Goal: Contribute content: Add original content to the website for others to see

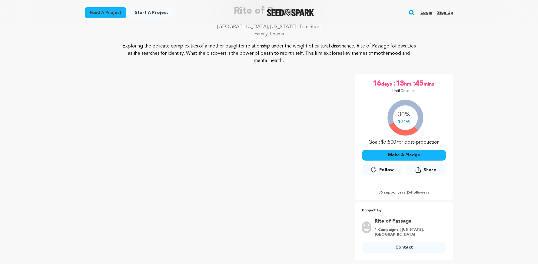
scroll to position [49, 0]
click at [427, 12] on link "Login" at bounding box center [426, 13] width 12 height 10
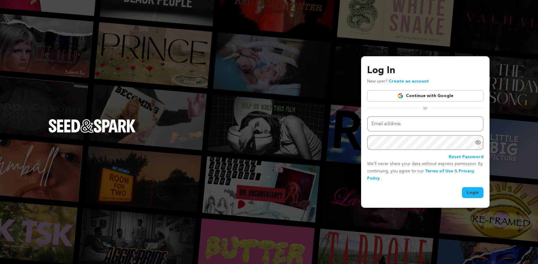
click at [368, 37] on div "Log In New user? Create an account Continue with Google or Email address Passwo…" at bounding box center [269, 132] width 538 height 264
click at [418, 95] on link "Continue with Google" at bounding box center [425, 96] width 116 height 12
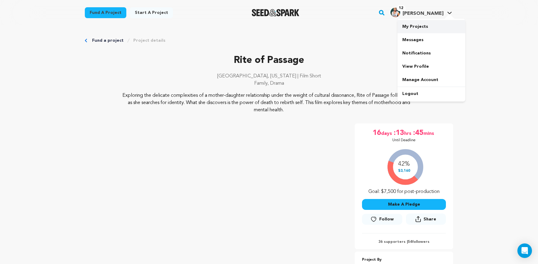
click at [421, 26] on link "My Projects" at bounding box center [431, 26] width 68 height 13
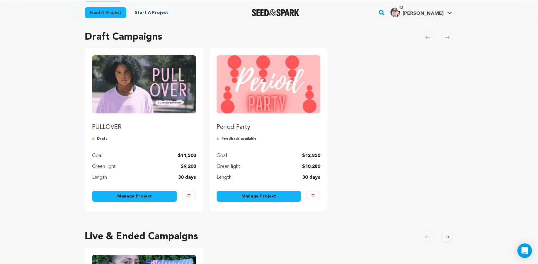
scroll to position [45, 0]
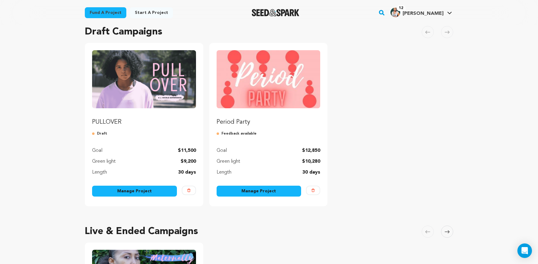
click at [125, 195] on link "Manage Project" at bounding box center [134, 191] width 85 height 11
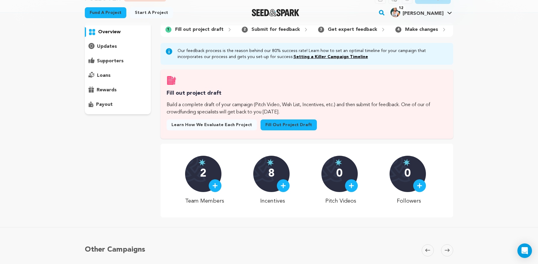
scroll to position [43, 0]
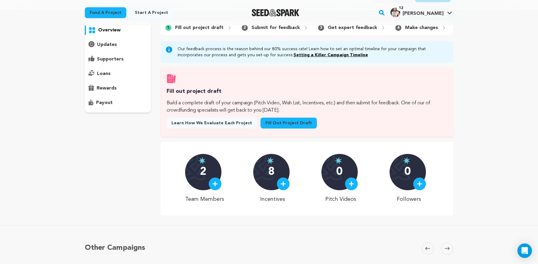
click at [266, 126] on link "Fill out project draft" at bounding box center [288, 123] width 56 height 11
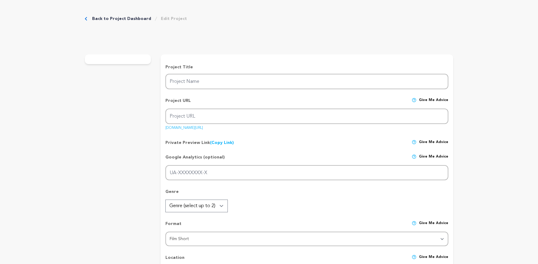
type input "PULLOVER"
type input "pullover"
type input "During a walk to the store with her younger sister, a [DEMOGRAPHIC_DATA] girl i…"
type textarea "PULLOVER is a bold short film about a [DEMOGRAPHIC_DATA] girl whose walk to the…"
type textarea "The mission of PULLOVER is to expose how early and often girls face sexual hara…"
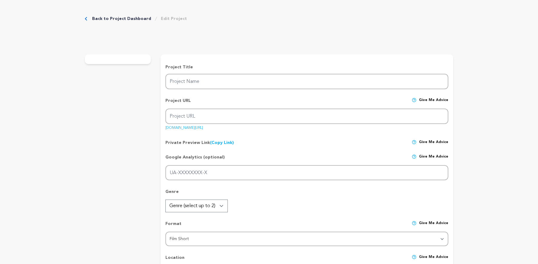
type textarea "[PERSON_NAME] Dream Collective Top 10 NOVAC"
radio input "true"
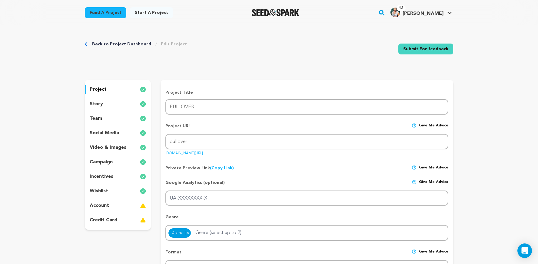
click at [105, 87] on p "project" at bounding box center [98, 89] width 17 height 7
click at [101, 104] on p "story" at bounding box center [96, 103] width 13 height 7
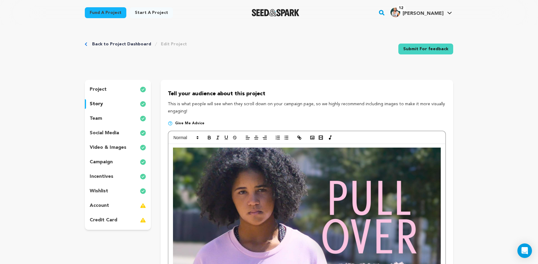
click at [120, 43] on link "Back to Project Dashboard" at bounding box center [121, 44] width 59 height 6
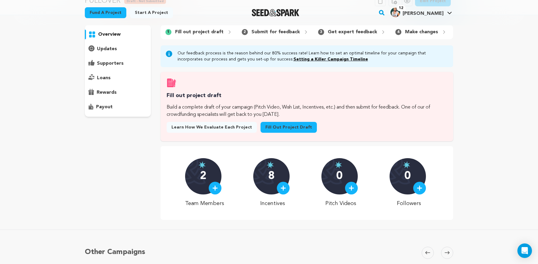
scroll to position [24, 0]
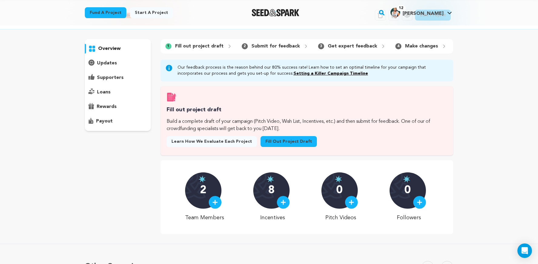
click at [350, 205] on img at bounding box center [350, 202] width 5 height 5
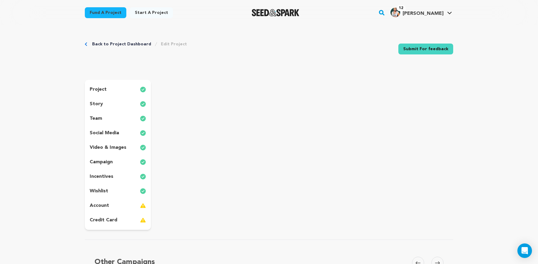
click at [134, 44] on link "Back to Project Dashboard" at bounding box center [121, 44] width 59 height 6
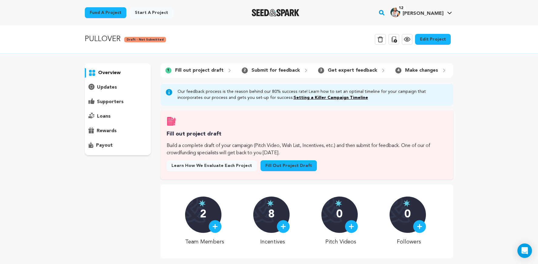
click at [281, 71] on p "Submit for feedback" at bounding box center [275, 70] width 48 height 7
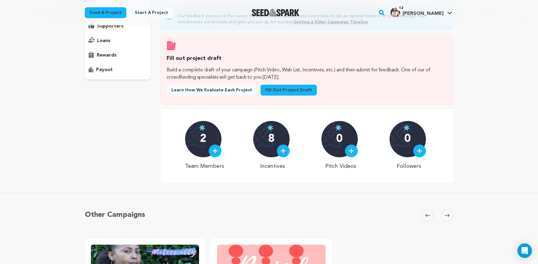
scroll to position [122, 0]
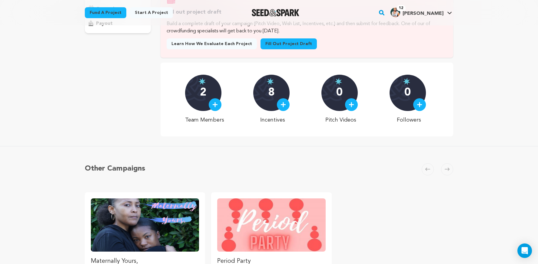
click at [352, 105] on img at bounding box center [350, 104] width 5 height 5
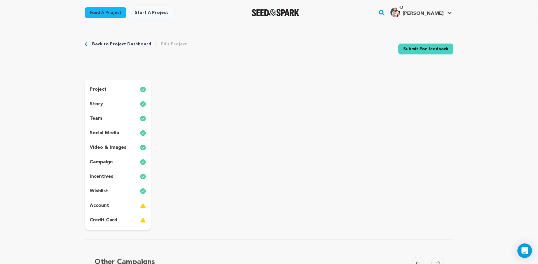
click at [100, 204] on p "account" at bounding box center [99, 205] width 19 height 7
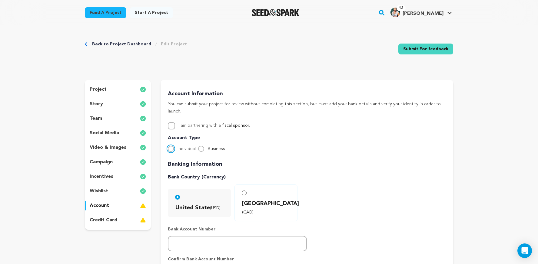
click at [170, 146] on input "Individual" at bounding box center [171, 149] width 6 height 6
radio input "true"
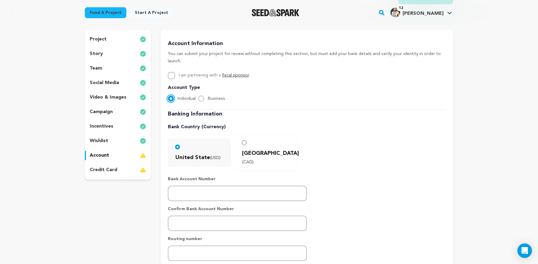
scroll to position [70, 0]
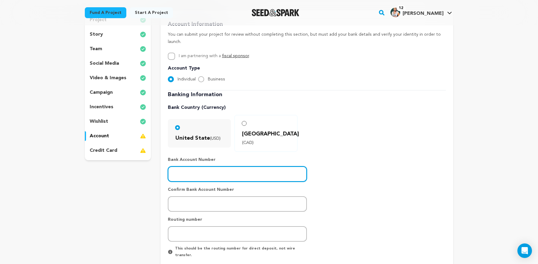
click at [216, 166] on input "number" at bounding box center [237, 173] width 139 height 15
type input "328785255"
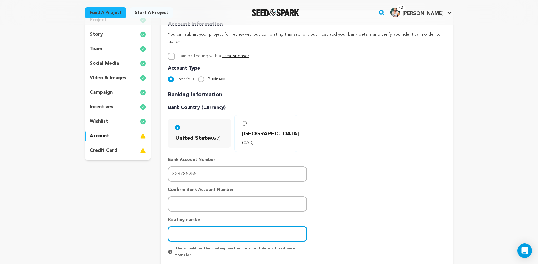
click at [191, 226] on input "number" at bounding box center [237, 233] width 139 height 15
type input "322271627"
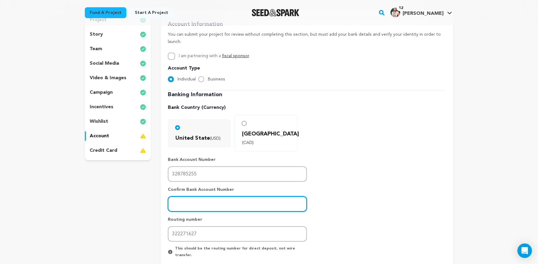
click at [242, 196] on input "number" at bounding box center [237, 203] width 139 height 15
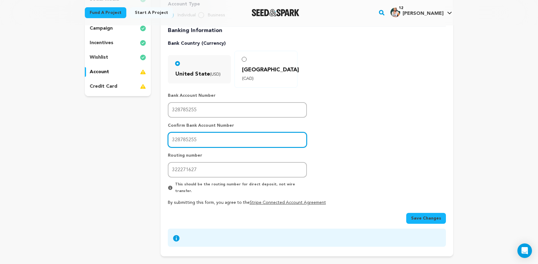
scroll to position [134, 0]
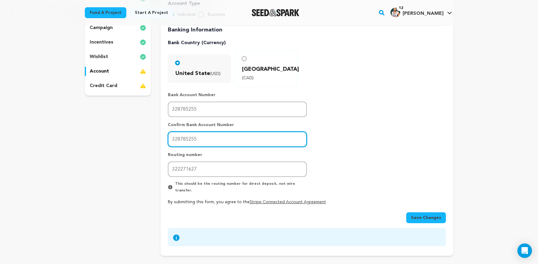
type input "328785255"
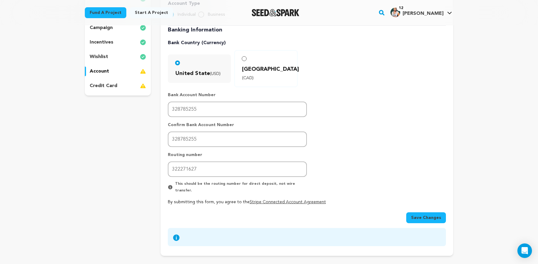
click at [430, 215] on span "Save Changes" at bounding box center [426, 218] width 30 height 6
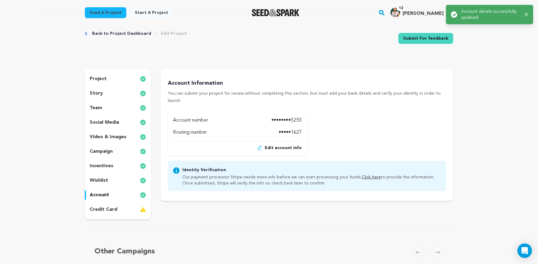
scroll to position [0, 0]
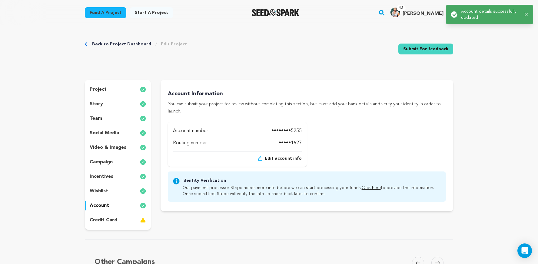
click at [110, 221] on p "credit card" at bounding box center [104, 220] width 28 height 7
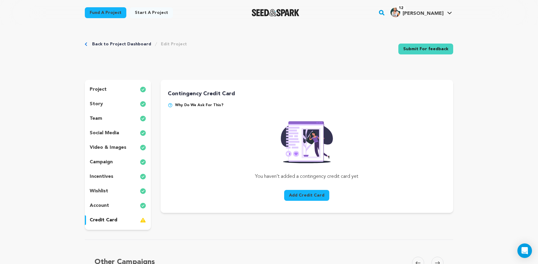
click at [291, 199] on button "Add Credit Card" at bounding box center [306, 195] width 45 height 11
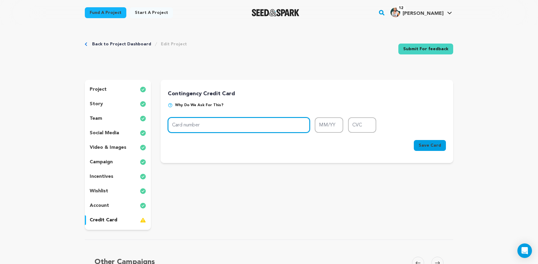
click at [264, 133] on input "Card number" at bounding box center [239, 124] width 142 height 15
type input "5178 0596 8483 9484"
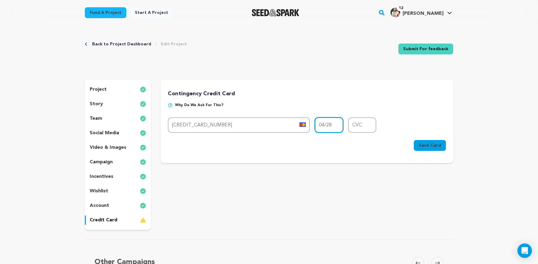
type input "04/28"
type input "809"
click at [426, 147] on span "Save Card" at bounding box center [429, 146] width 22 height 6
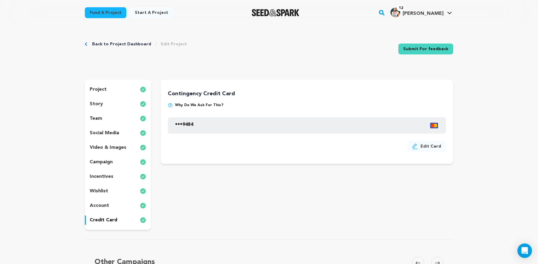
click at [100, 87] on p "project" at bounding box center [98, 89] width 17 height 7
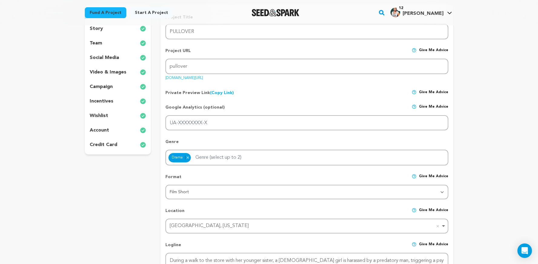
scroll to position [33, 0]
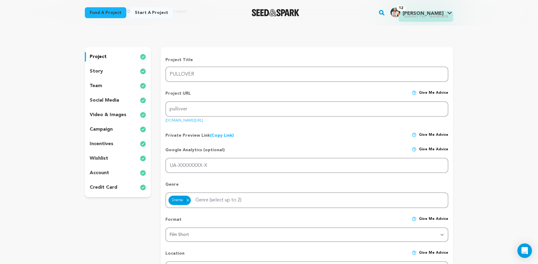
click at [98, 71] on p "story" at bounding box center [96, 71] width 13 height 7
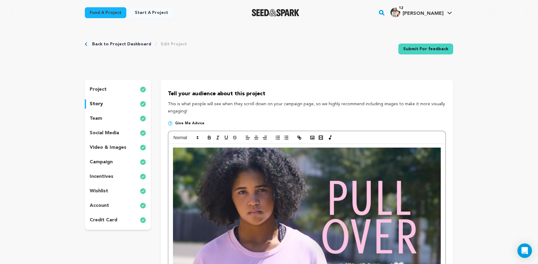
click at [114, 144] on p "video & images" at bounding box center [108, 147] width 37 height 7
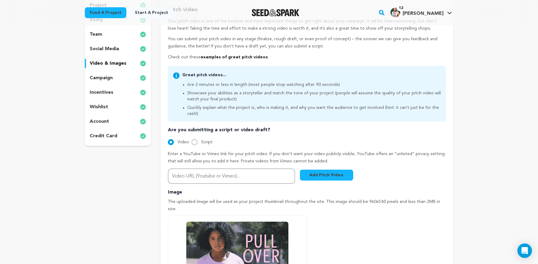
scroll to position [97, 0]
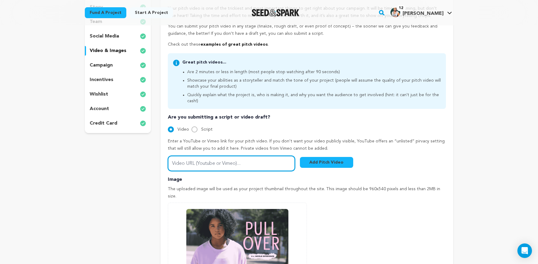
click at [194, 156] on input "Video URL (Youtube or Vimeo)..." at bounding box center [231, 163] width 127 height 15
paste input "https://vimeo.com/1120652907/f7cf7e3839"
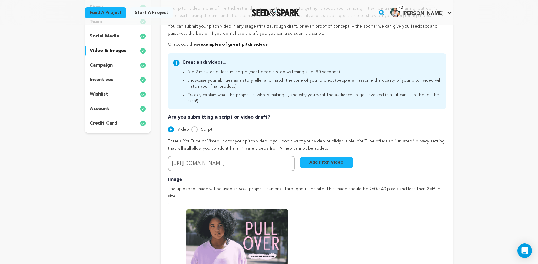
click at [347, 157] on button "Add Pitch Video" at bounding box center [326, 162] width 53 height 11
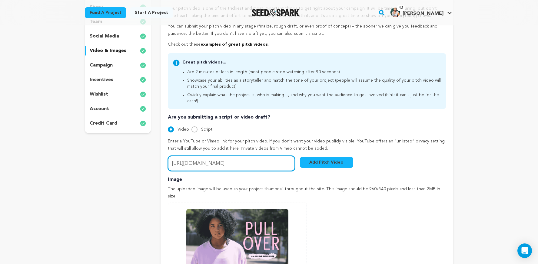
click at [217, 156] on input "https://vimeo.com/1120652907/f7cf7e3839" at bounding box center [231, 163] width 127 height 15
paste input "?share=copy"
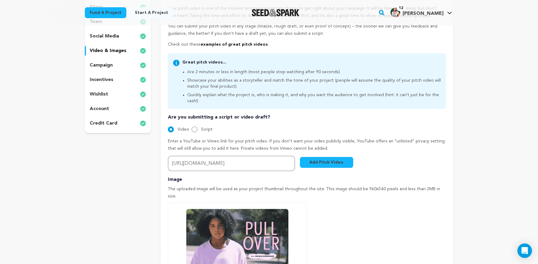
click at [323, 159] on button "Add Pitch Video" at bounding box center [326, 162] width 53 height 11
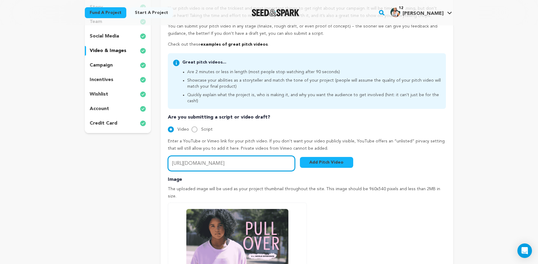
click at [226, 157] on input "https://vimeo.com/1120652907?share=copy" at bounding box center [231, 163] width 127 height 15
paste input "youtu.be/N1um3NSt2CE"
type input "https://youtu.be/N1um3NSt2CE"
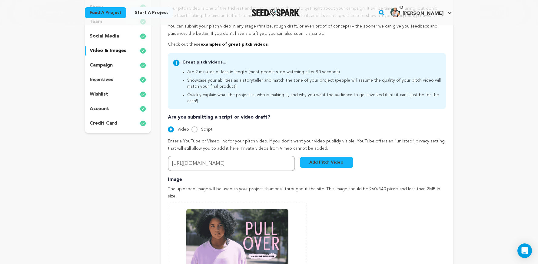
click at [317, 148] on div "Enter a YouTube or Vimeo link for your pitch video. If you don’t want your vide…" at bounding box center [307, 154] width 278 height 33
click at [316, 158] on button "Add Pitch Video" at bounding box center [326, 162] width 53 height 11
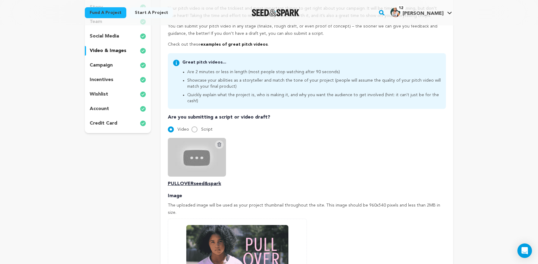
click at [218, 143] on icon at bounding box center [218, 145] width 3 height 4
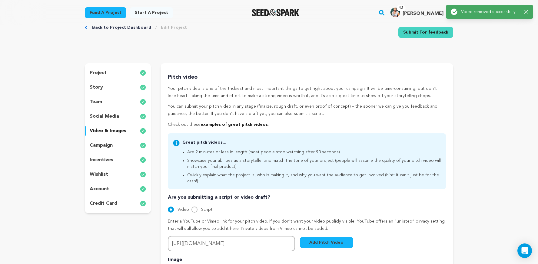
scroll to position [0, 0]
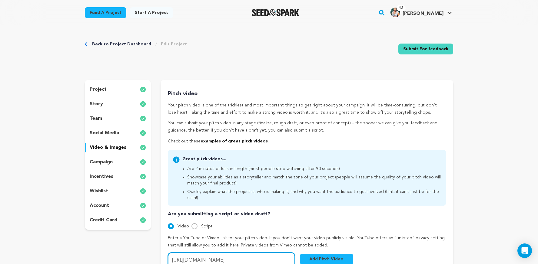
drag, startPoint x: 253, startPoint y: 254, endPoint x: 150, endPoint y: 252, distance: 102.9
click at [150, 252] on div "project story team social media video & images campaign incentives wishlist" at bounding box center [269, 255] width 368 height 350
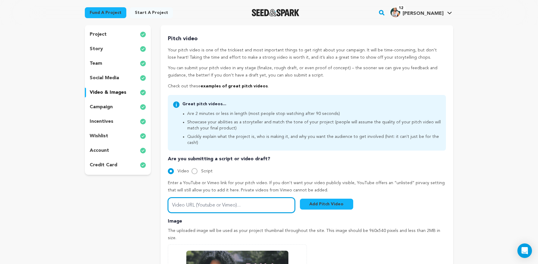
scroll to position [61, 0]
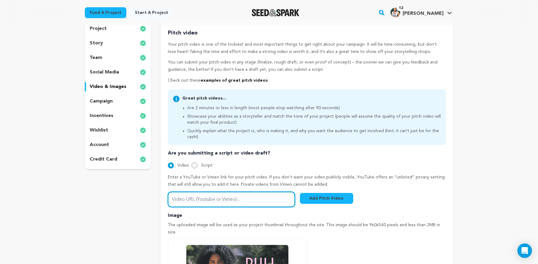
paste input "https://youtu.be/N1um3NSt2CE?si=mLD_cPoyTBNIr-GC"
type input "https://youtu.be/N1um3NSt2CE?si=mLD_cPoyTBNIr-GC"
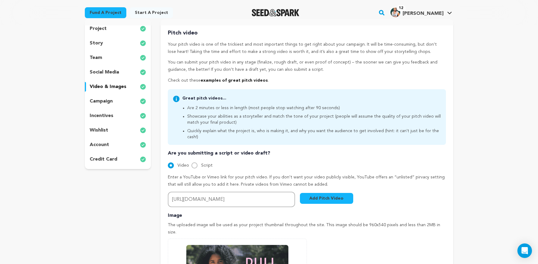
scroll to position [0, 0]
click at [322, 193] on button "Add Pitch Video" at bounding box center [326, 198] width 53 height 11
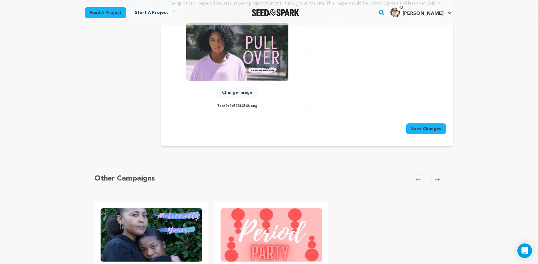
scroll to position [304, 0]
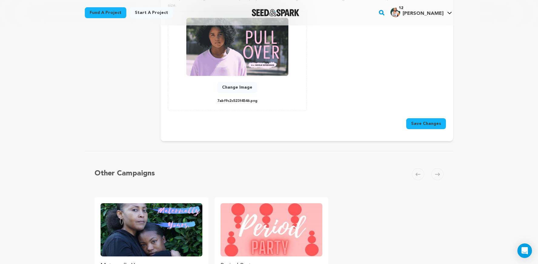
click at [413, 118] on button "Save Changes" at bounding box center [426, 123] width 40 height 11
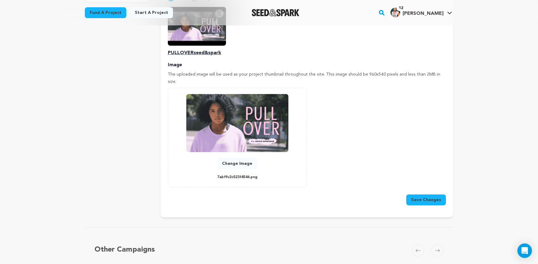
scroll to position [203, 0]
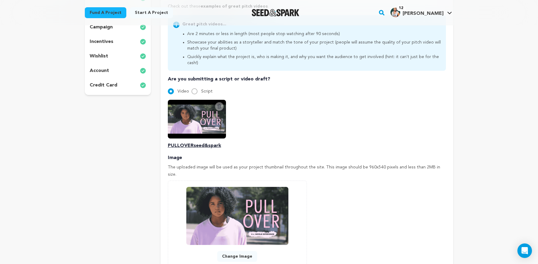
scroll to position [283, 0]
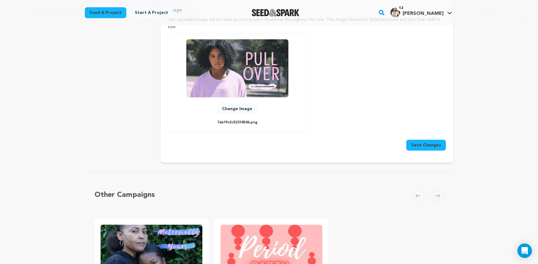
click at [433, 140] on button "Save Changes" at bounding box center [426, 145] width 40 height 11
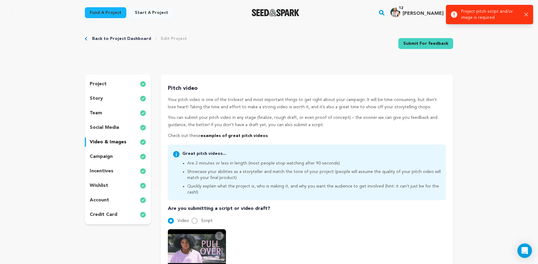
scroll to position [0, 0]
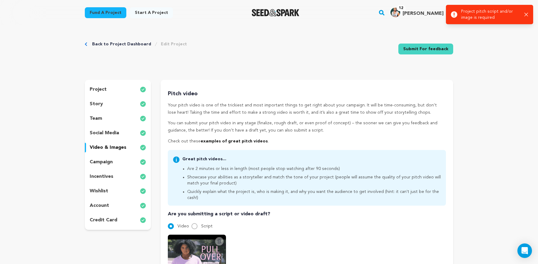
click at [90, 93] on p "project" at bounding box center [98, 89] width 17 height 7
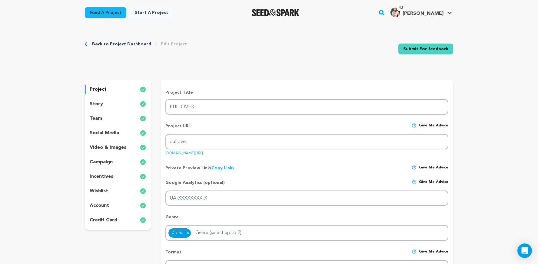
click at [125, 44] on link "Back to Project Dashboard" at bounding box center [121, 44] width 59 height 6
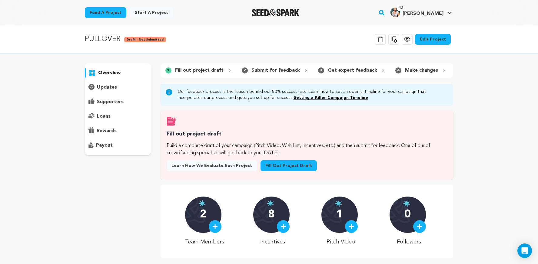
click at [407, 42] on icon at bounding box center [406, 39] width 7 height 7
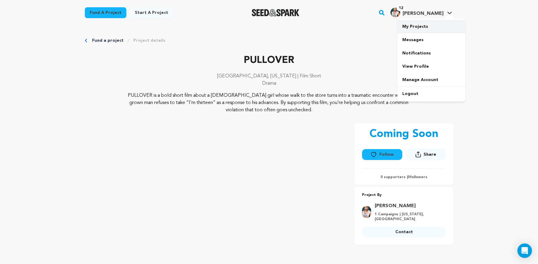
click at [421, 29] on link "My Projects" at bounding box center [431, 26] width 68 height 13
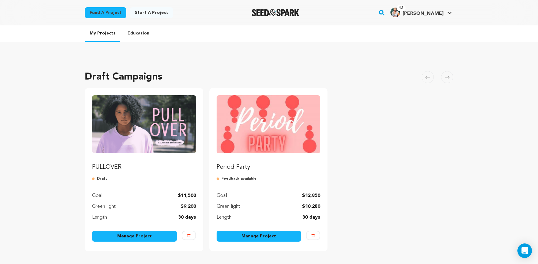
click at [136, 235] on link "Manage Project" at bounding box center [134, 236] width 85 height 11
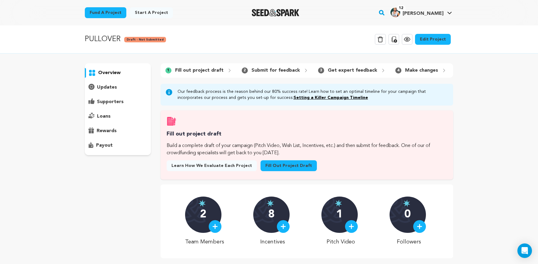
click at [272, 166] on link "Fill out project draft" at bounding box center [288, 165] width 56 height 11
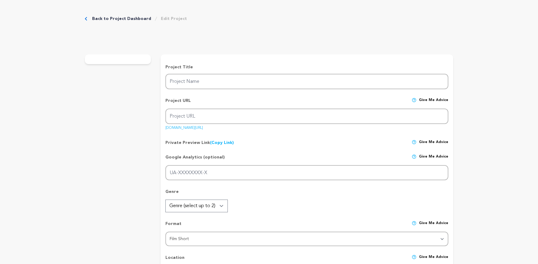
type input "PULLOVER"
type input "pullover"
type input "During a walk to the store with her younger sister, a [DEMOGRAPHIC_DATA] girl i…"
type textarea "PULLOVER is a bold short film about a [DEMOGRAPHIC_DATA] girl whose walk to the…"
type textarea "The mission of PULLOVER is to expose how early and often girls face sexual hara…"
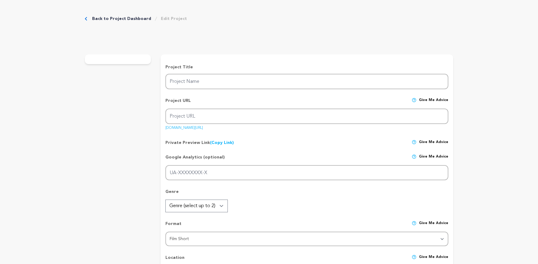
type textarea "[PERSON_NAME] Dream Collective Top 10 NOVAC"
radio input "true"
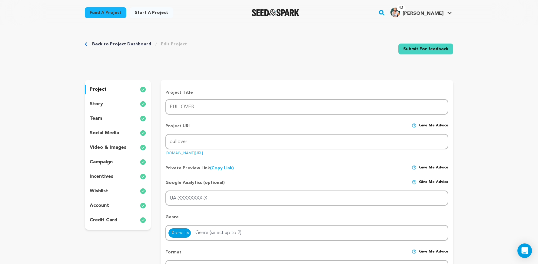
click at [110, 175] on p "incentives" at bounding box center [102, 176] width 24 height 7
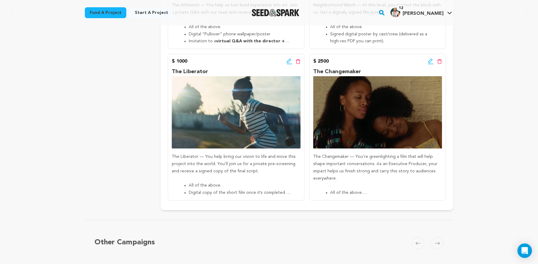
scroll to position [478, 0]
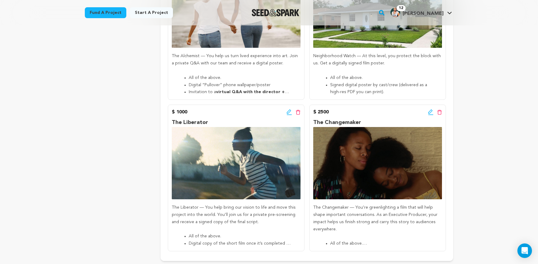
click at [429, 113] on icon at bounding box center [430, 112] width 4 height 4
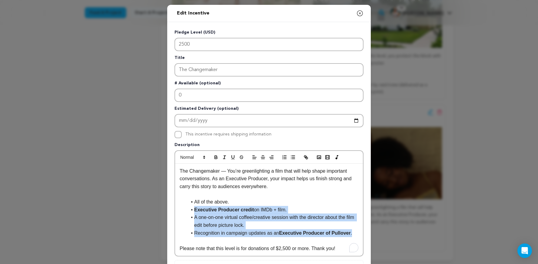
drag, startPoint x: 357, startPoint y: 234, endPoint x: 194, endPoint y: 211, distance: 163.8
click at [194, 211] on ul "All of the above. Executive Producer credit on IMDb + film. A one-on-one virtua…" at bounding box center [269, 217] width 179 height 39
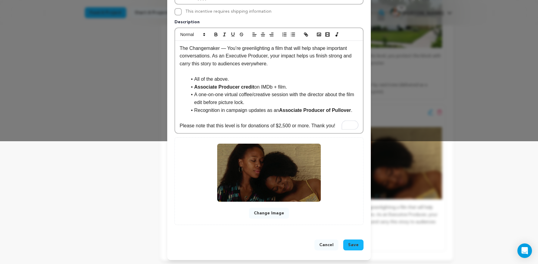
scroll to position [124, 0]
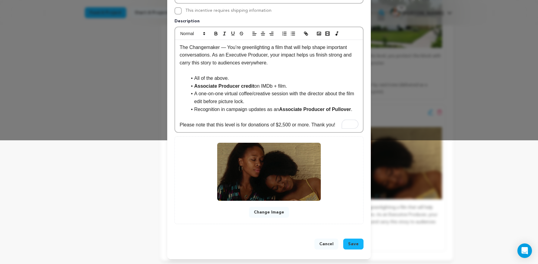
click at [352, 245] on span "Save" at bounding box center [353, 244] width 11 height 6
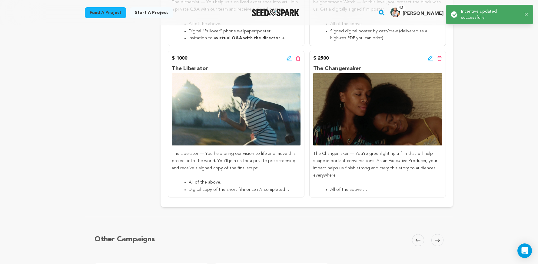
scroll to position [527, 0]
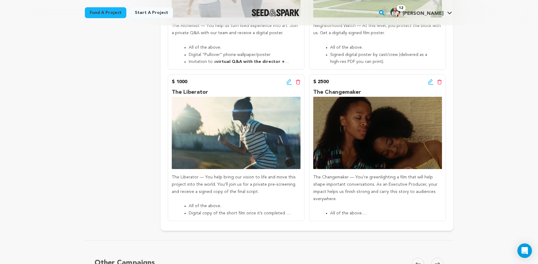
scroll to position [503, 0]
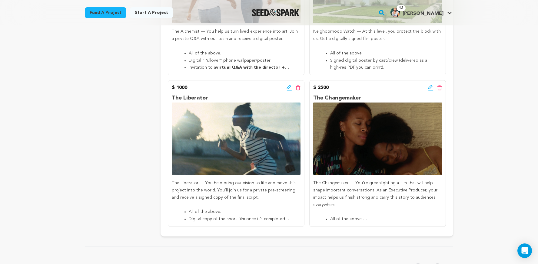
click at [428, 86] on icon at bounding box center [430, 88] width 5 height 6
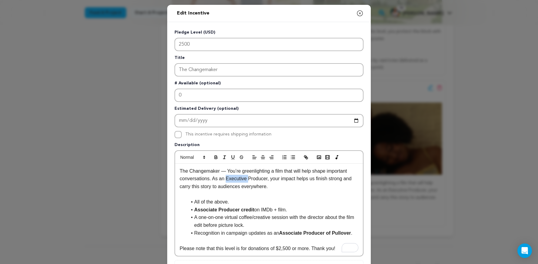
drag, startPoint x: 248, startPoint y: 180, endPoint x: 226, endPoint y: 179, distance: 21.5
click at [226, 179] on p "The Changemaker — You’re greenlighting a film that will help shape important co…" at bounding box center [269, 178] width 179 height 23
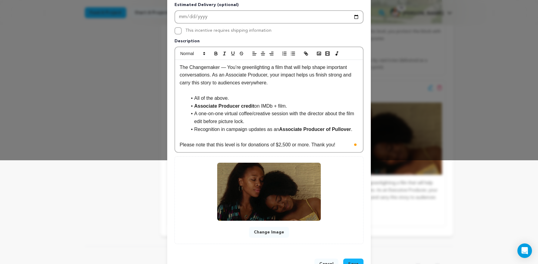
scroll to position [124, 0]
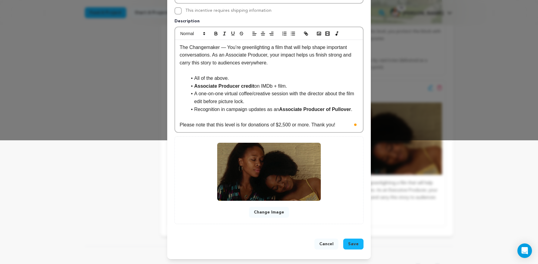
click at [358, 245] on span "Save" at bounding box center [353, 244] width 11 height 6
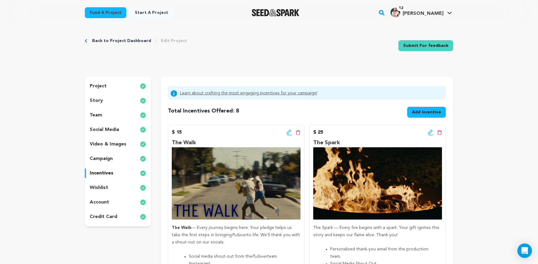
scroll to position [2, 0]
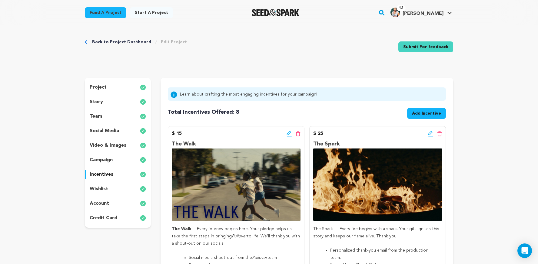
click at [418, 112] on span "Add Incentive" at bounding box center [426, 113] width 29 height 6
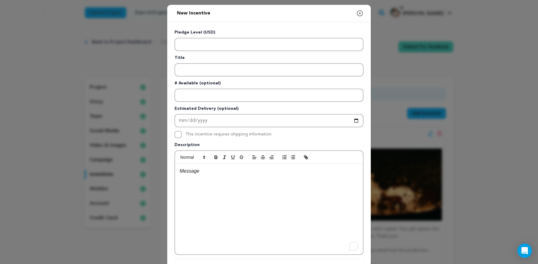
click at [209, 175] on p "To enrich screen reader interactions, please activate Accessibility in Grammarl…" at bounding box center [269, 171] width 179 height 8
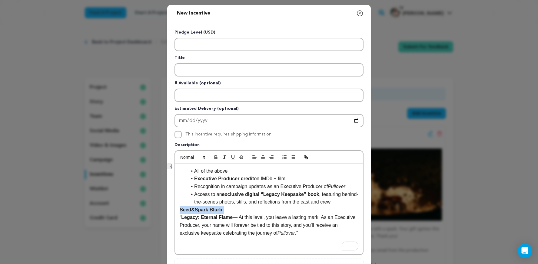
drag, startPoint x: 230, startPoint y: 210, endPoint x: 160, endPoint y: 208, distance: 69.6
click at [160, 208] on div "New Incentive Close modal Pledge Level (USD) Title # Available (optional)" at bounding box center [269, 162] width 538 height 325
click at [184, 218] on strong "Legacy: Eternal Flame" at bounding box center [206, 217] width 51 height 5
click at [313, 233] on p "Legacy: Eternal Flame — At this level, you leave a lasting mark. As an Executiv…" at bounding box center [269, 225] width 179 height 23
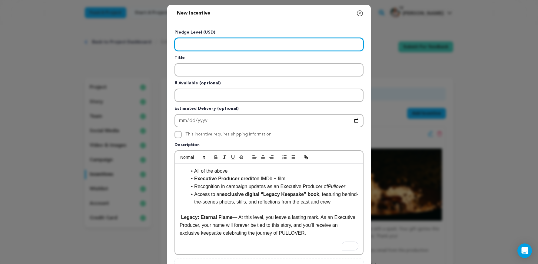
click at [212, 46] on input "Enter level" at bounding box center [268, 44] width 189 height 13
type input "5000"
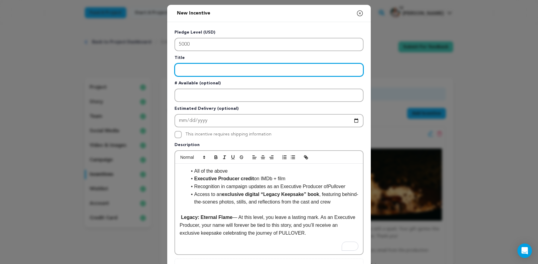
click at [215, 68] on input "Enter title" at bounding box center [268, 69] width 189 height 13
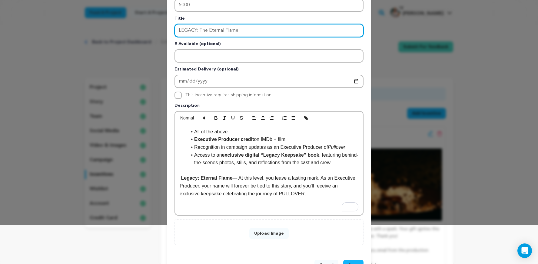
scroll to position [61, 0]
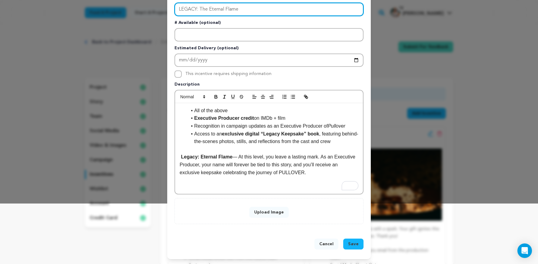
type input "LEGACY: The Eternal Flame"
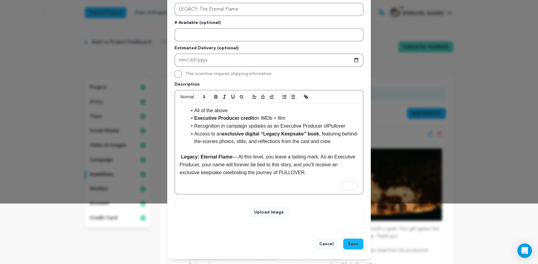
click at [265, 212] on button "Upload Image" at bounding box center [268, 212] width 39 height 11
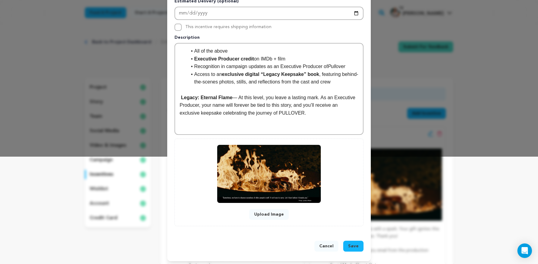
scroll to position [110, 0]
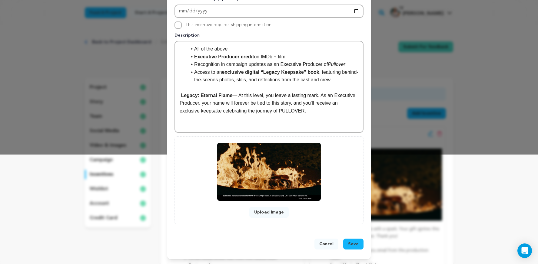
click at [357, 245] on span "Save" at bounding box center [353, 244] width 11 height 6
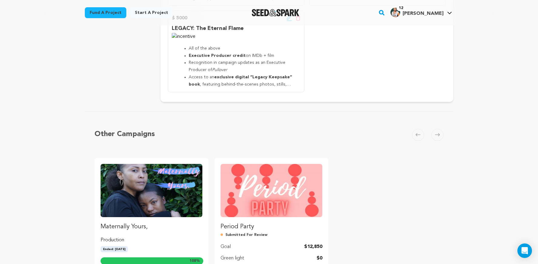
scroll to position [723, 0]
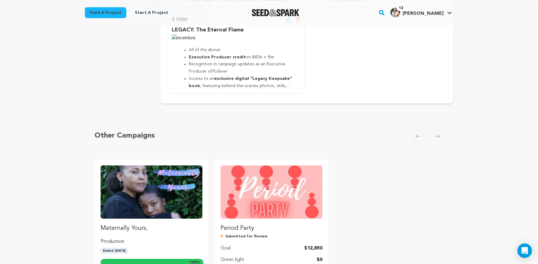
click at [253, 42] on img at bounding box center [236, 38] width 129 height 7
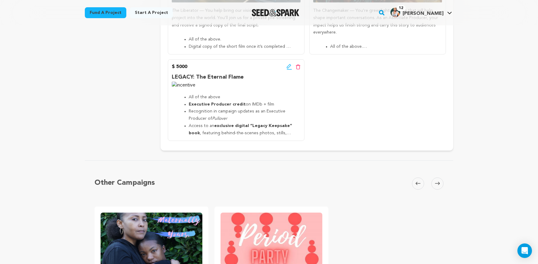
scroll to position [665, 0]
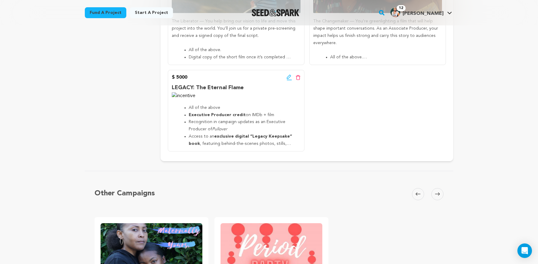
click at [288, 76] on icon at bounding box center [288, 77] width 4 height 4
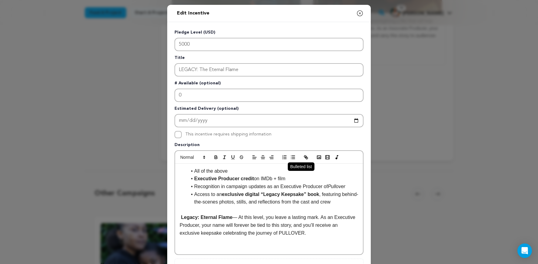
scroll to position [122, 0]
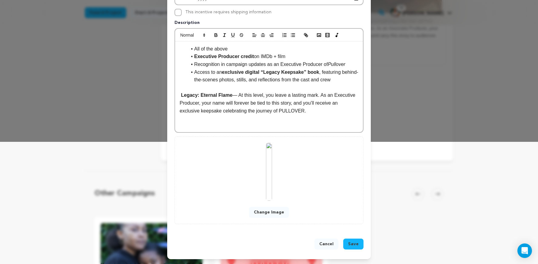
click at [274, 212] on button "Change Image" at bounding box center [269, 212] width 40 height 11
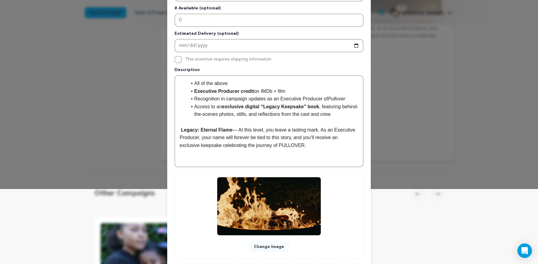
scroll to position [110, 0]
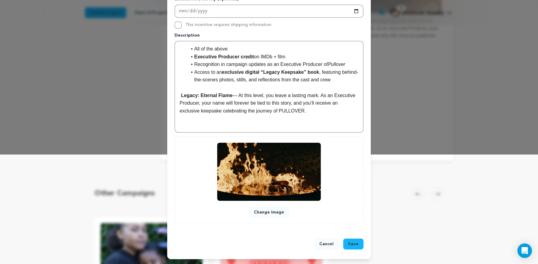
click at [358, 243] on button "Save" at bounding box center [353, 244] width 20 height 11
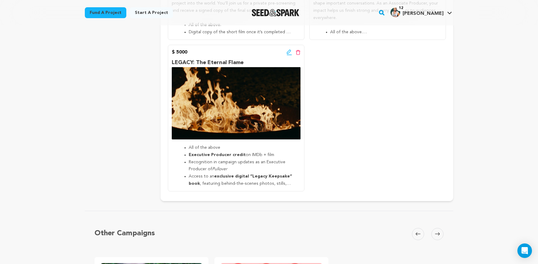
scroll to position [702, 0]
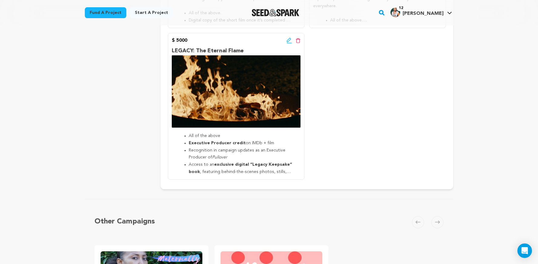
click at [289, 38] on icon at bounding box center [288, 40] width 4 height 4
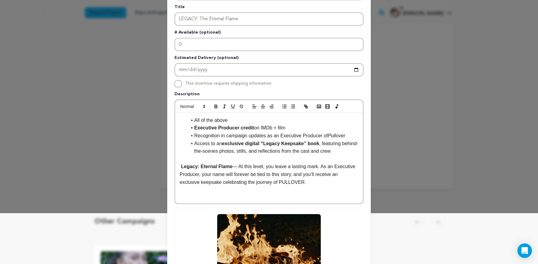
scroll to position [41, 0]
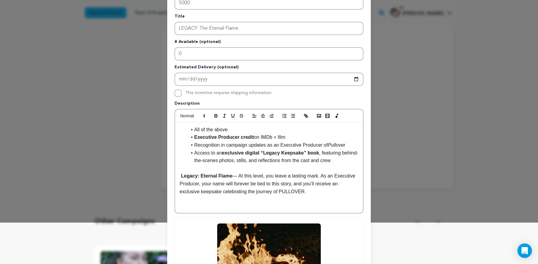
click at [407, 83] on div "Edit Incentive Close modal Pledge Level (USD) 5000 Title LEGACY: The Eternal Fl…" at bounding box center [269, 152] width 538 height 387
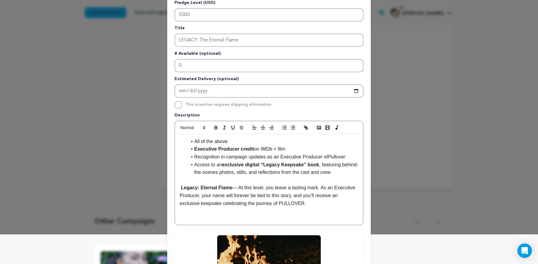
scroll to position [122, 0]
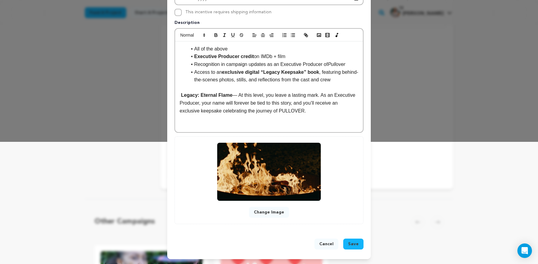
click at [355, 242] on span "Save" at bounding box center [353, 244] width 11 height 6
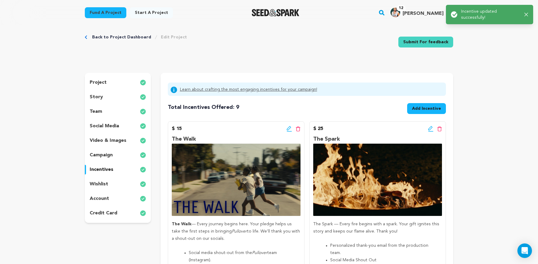
scroll to position [0, 0]
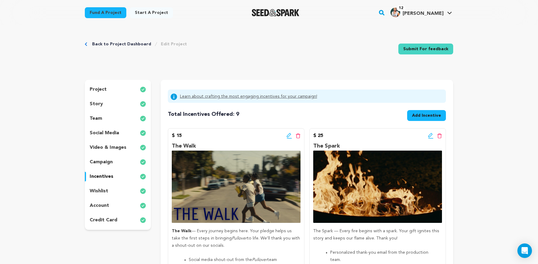
click at [430, 135] on icon at bounding box center [430, 136] width 5 height 6
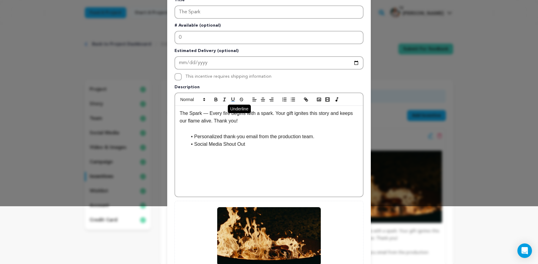
scroll to position [122, 0]
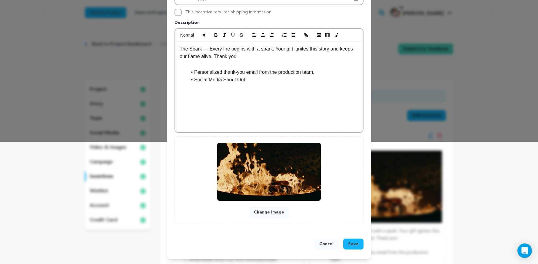
click at [267, 215] on button "Change Image" at bounding box center [269, 212] width 40 height 11
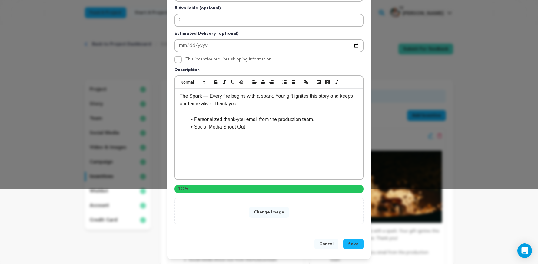
scroll to position [110, 0]
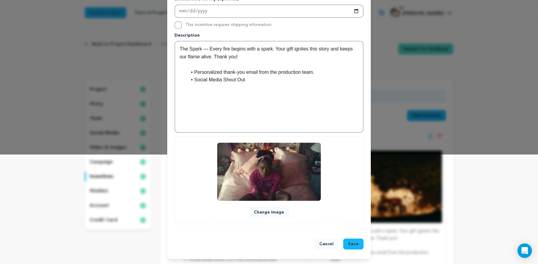
click at [358, 245] on span "Save" at bounding box center [353, 244] width 11 height 6
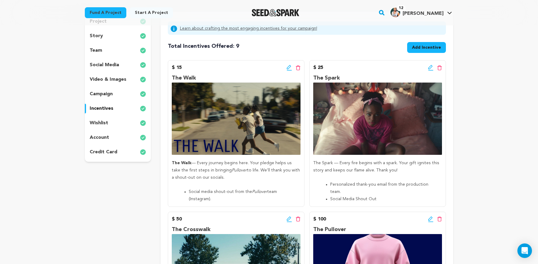
scroll to position [0, 0]
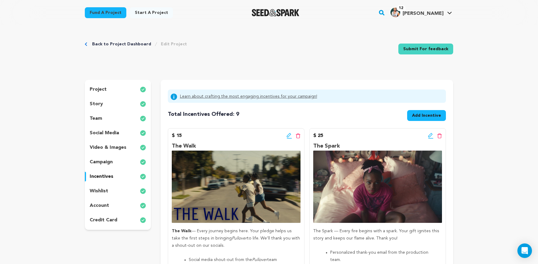
click at [129, 44] on link "Back to Project Dashboard" at bounding box center [121, 44] width 59 height 6
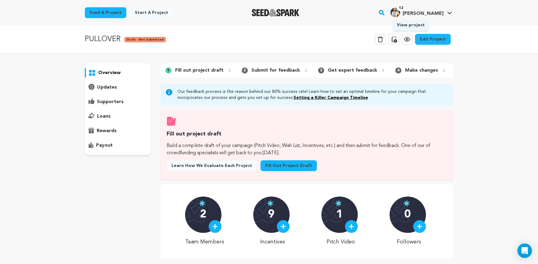
click at [408, 40] on icon at bounding box center [407, 39] width 2 height 2
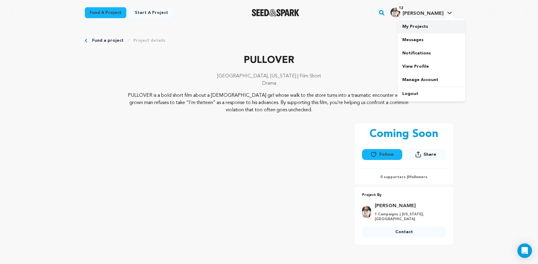
click at [423, 29] on link "My Projects" at bounding box center [431, 26] width 68 height 13
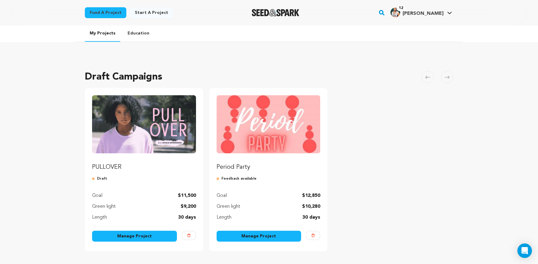
click at [132, 238] on link "Manage Project" at bounding box center [134, 236] width 85 height 11
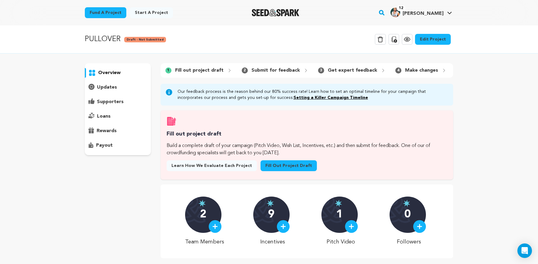
click at [277, 169] on link "Fill out project draft" at bounding box center [288, 165] width 56 height 11
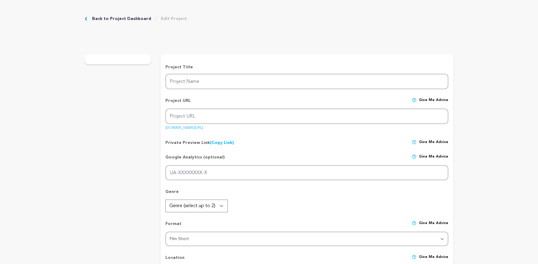
type input "PULLOVER"
type input "pullover"
type input "During a walk to the store with her younger sister, a [DEMOGRAPHIC_DATA] girl i…"
type textarea "PULLOVER is a bold short film about a [DEMOGRAPHIC_DATA] girl whose walk to the…"
type textarea "The mission of PULLOVER is to expose how early and often girls face sexual hara…"
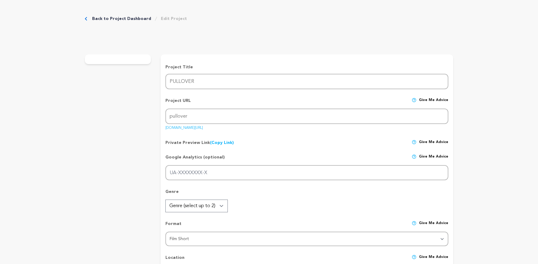
type textarea "[PERSON_NAME] Dream Collective Top 10 NOVAC"
radio input "true"
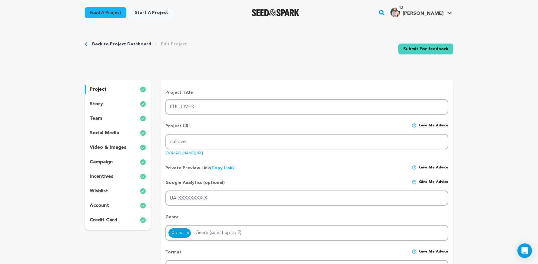
click at [433, 52] on link "Submit For feedback" at bounding box center [425, 49] width 55 height 11
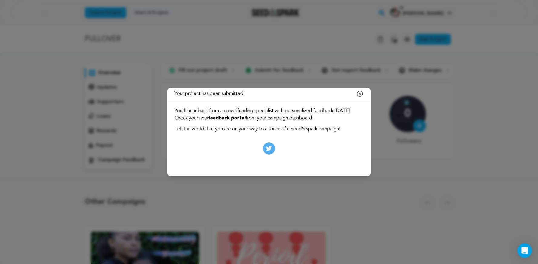
click at [360, 94] on icon "button" at bounding box center [359, 93] width 7 height 7
